Goal: Information Seeking & Learning: Learn about a topic

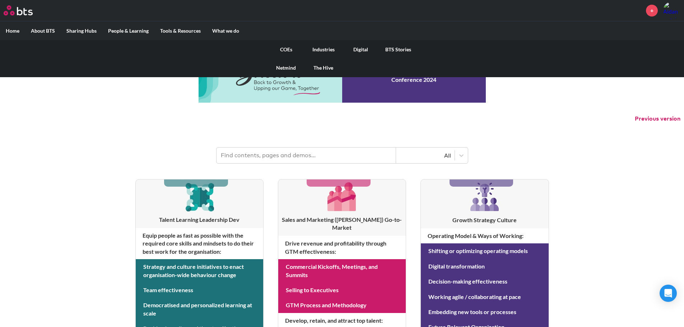
click at [289, 47] on link "COEs" at bounding box center [285, 49] width 37 height 19
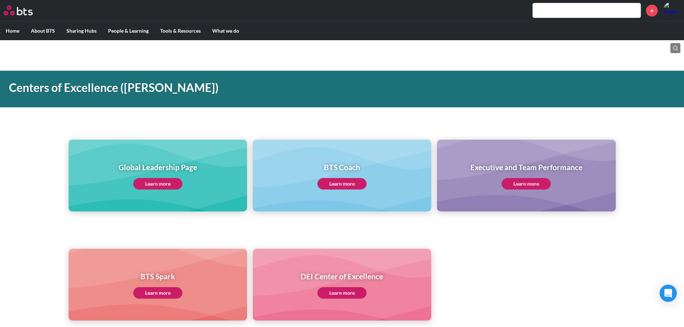
click at [338, 180] on link "Learn more" at bounding box center [341, 183] width 49 height 11
click at [339, 184] on link "Learn more" at bounding box center [341, 183] width 49 height 11
click at [144, 180] on link "Learn more" at bounding box center [157, 183] width 49 height 11
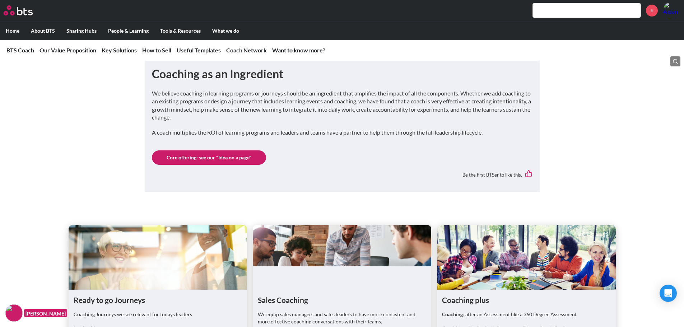
scroll to position [789, 0]
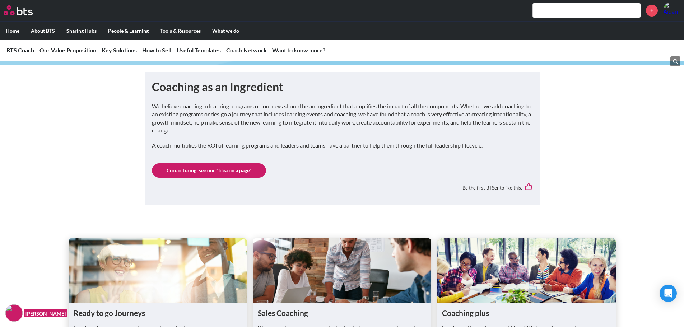
click at [224, 165] on link "Core offering: see our "Idea on a page"" at bounding box center [209, 170] width 114 height 14
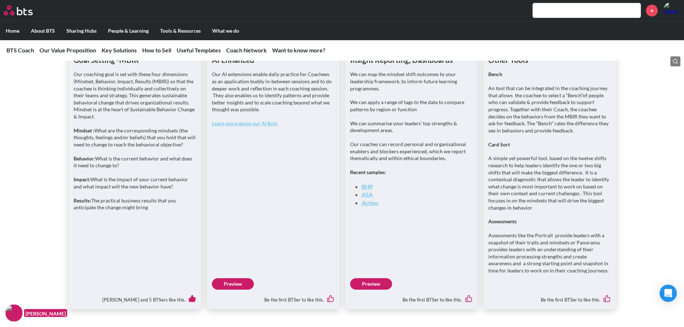
scroll to position [1292, 0]
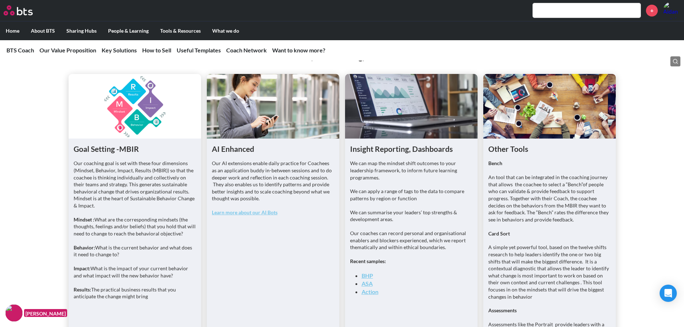
click at [52, 131] on div "Measurement, Goal Setting, Execution Tools Goal Setting -MBIR Our coaching goal…" at bounding box center [342, 217] width 684 height 362
click at [101, 119] on figure at bounding box center [135, 106] width 132 height 65
click at [119, 122] on figure at bounding box center [135, 106] width 132 height 65
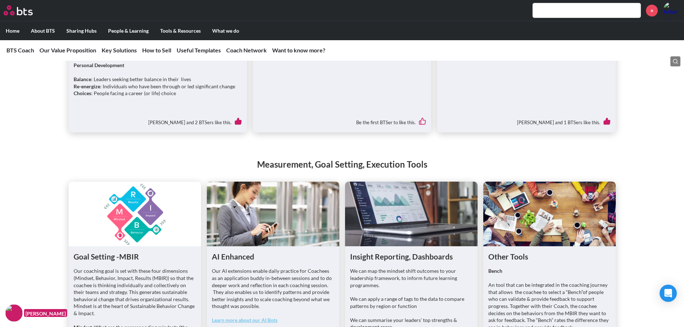
click at [143, 183] on figure at bounding box center [135, 214] width 132 height 65
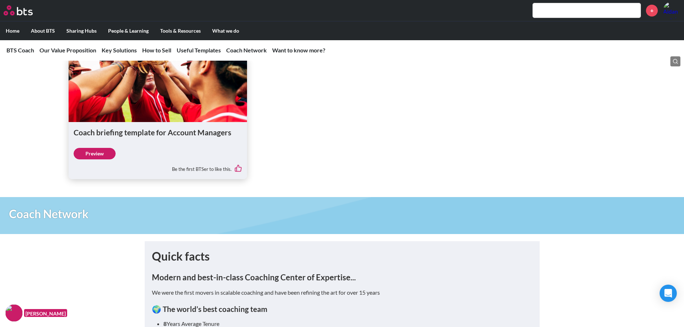
scroll to position [2942, 0]
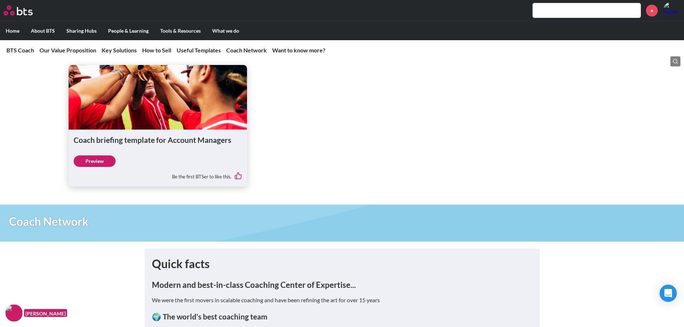
click at [98, 155] on link "Preview" at bounding box center [95, 160] width 42 height 11
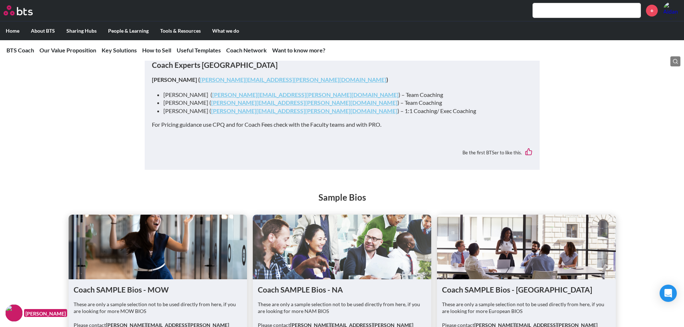
scroll to position [3732, 0]
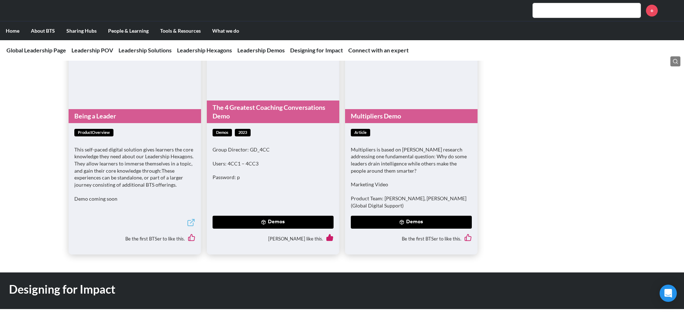
scroll to position [2045, 0]
